Goal: Browse casually: Explore the website without a specific task or goal

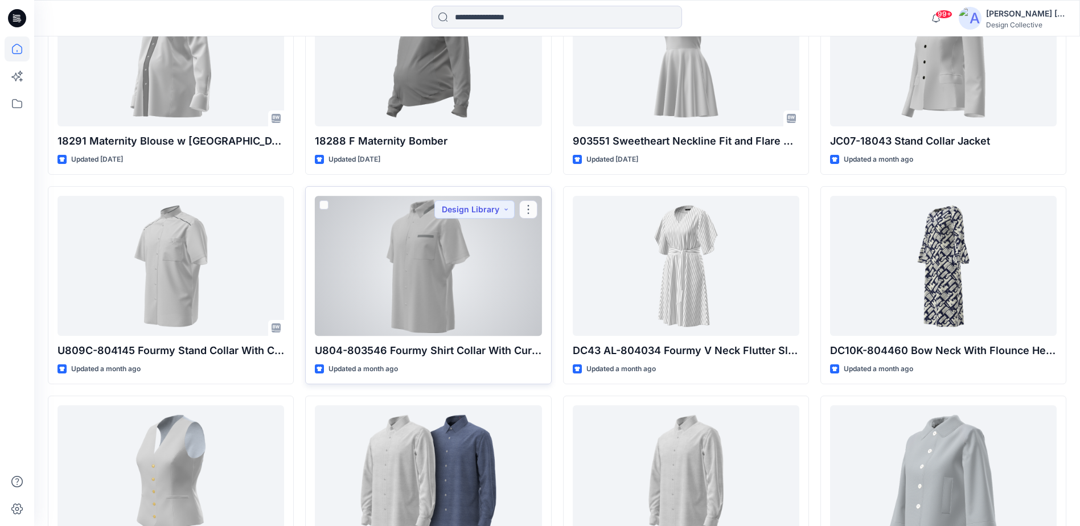
scroll to position [1679, 0]
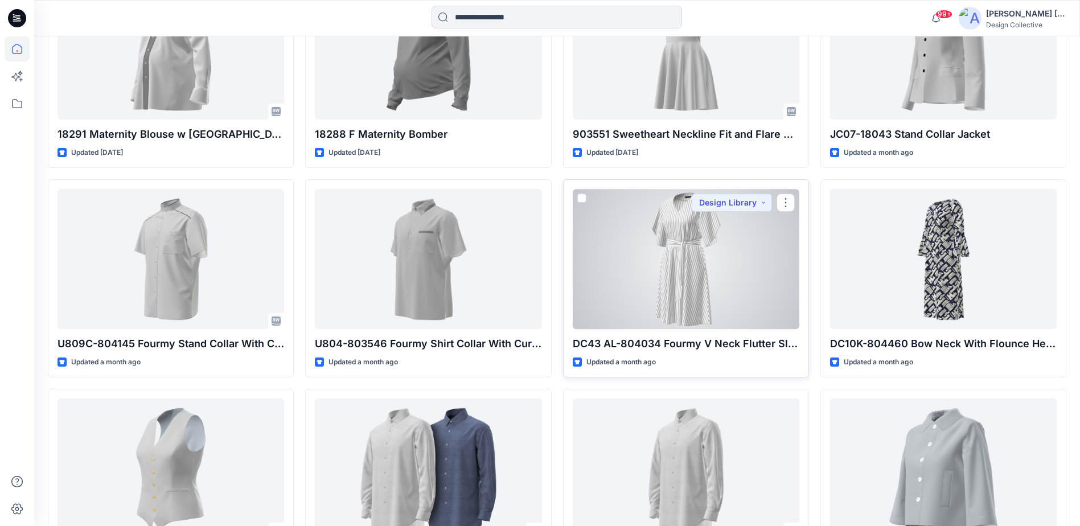
click at [644, 270] on div at bounding box center [686, 258] width 227 height 139
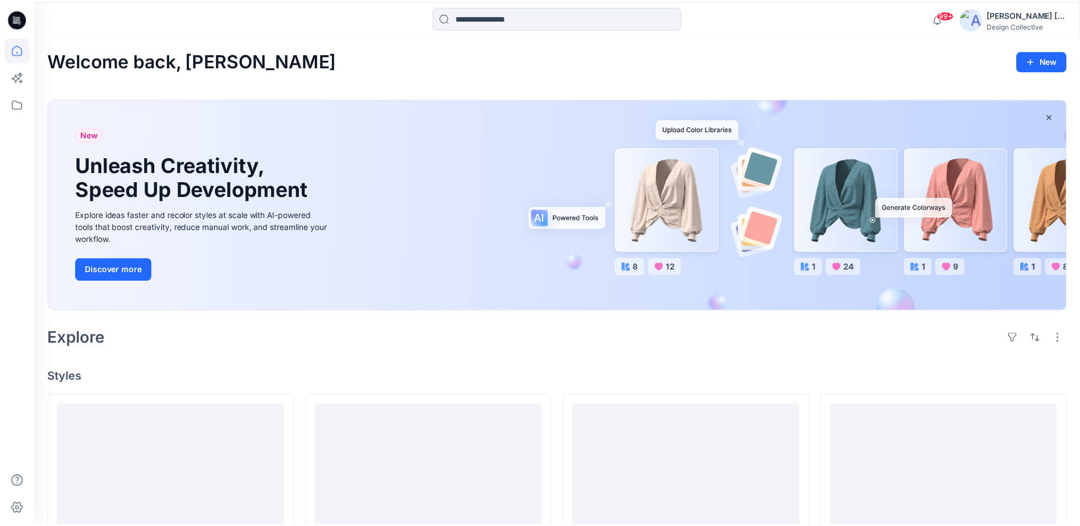
scroll to position [1679, 0]
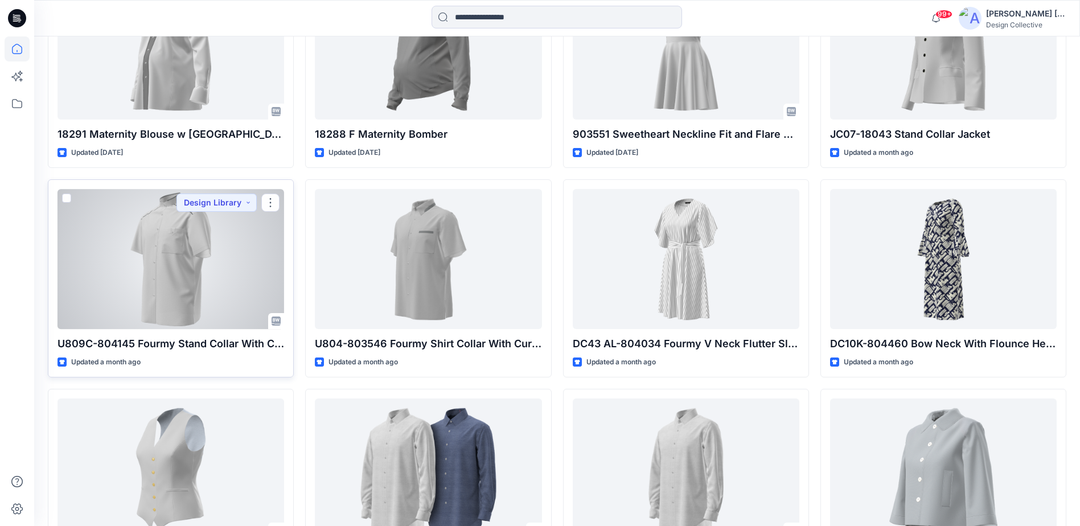
click at [211, 268] on div at bounding box center [170, 258] width 227 height 139
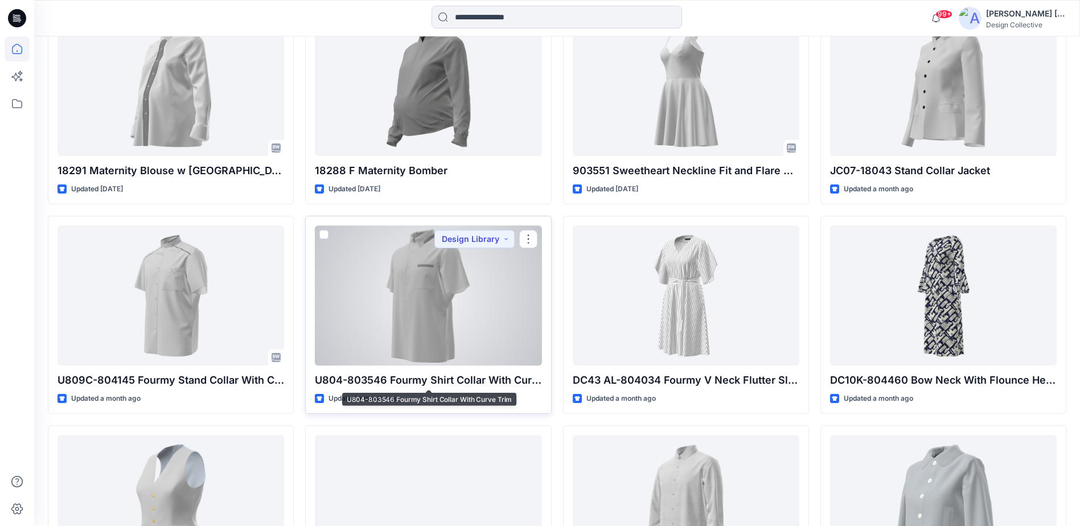
scroll to position [1622, 0]
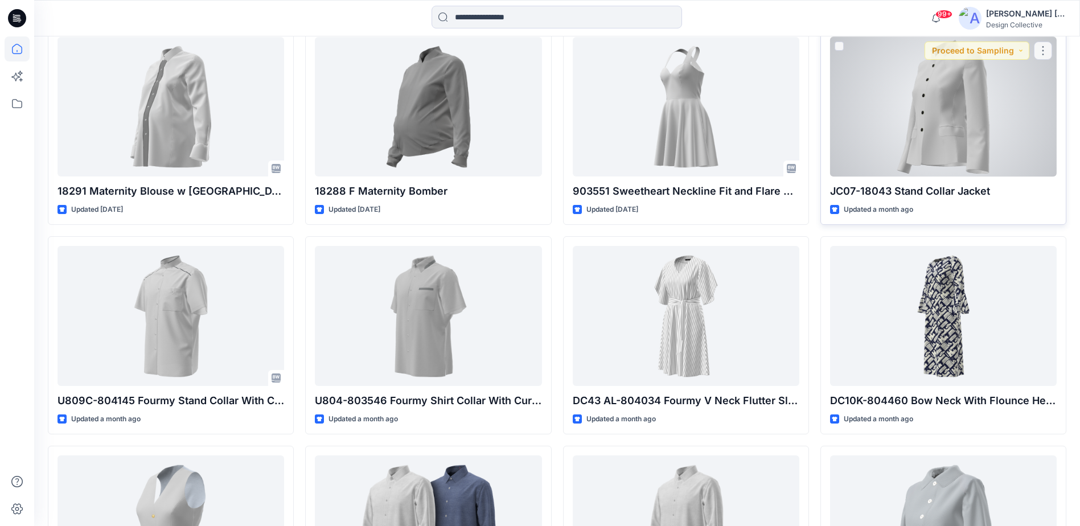
click at [954, 87] on div at bounding box center [943, 106] width 227 height 139
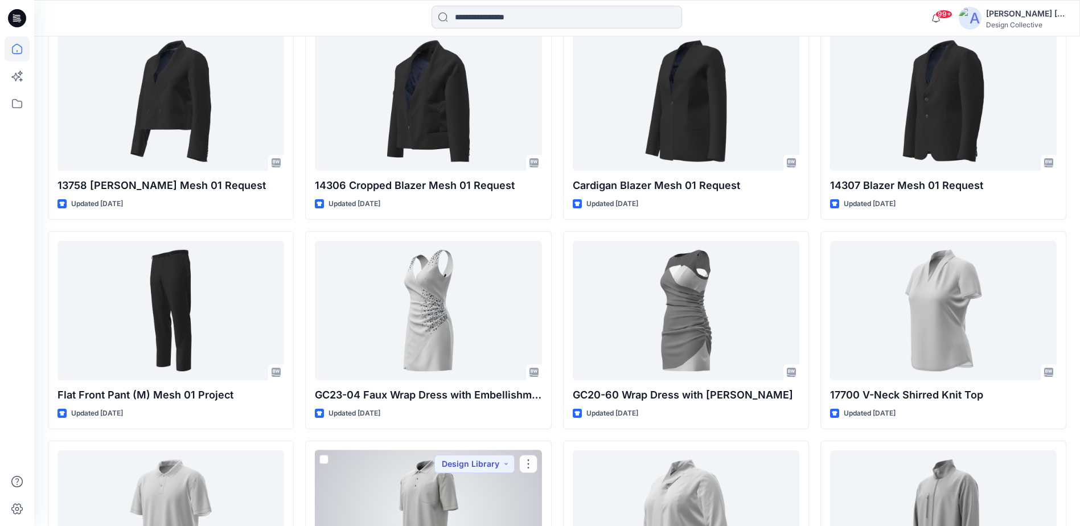
scroll to position [370, 0]
